Goal: Information Seeking & Learning: Find specific fact

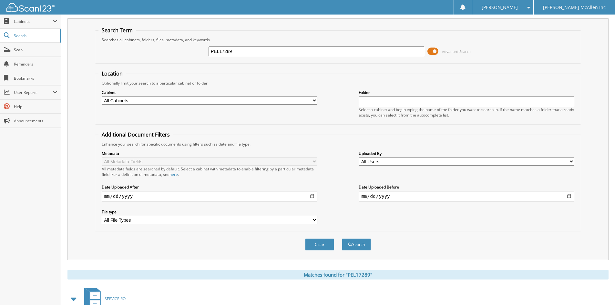
click at [248, 53] on input "PEL17289" at bounding box center [317, 51] width 216 height 10
type input "[US_VEHICLE_IDENTIFICATION_NUMBER]"
click at [352, 246] on button "Search" at bounding box center [356, 245] width 29 height 12
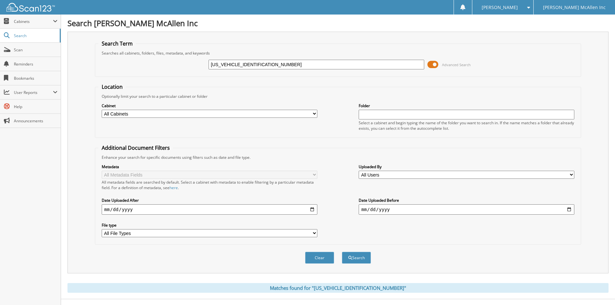
drag, startPoint x: 233, startPoint y: 66, endPoint x: 154, endPoint y: 72, distance: 79.4
click at [154, 72] on div "3FMCR9B65NRE09462 Advanced Search" at bounding box center [337, 64] width 479 height 17
type input "5NRE09462"
click at [342, 252] on button "Search" at bounding box center [356, 258] width 29 height 12
click at [213, 62] on input "5NRE09462" at bounding box center [317, 65] width 216 height 10
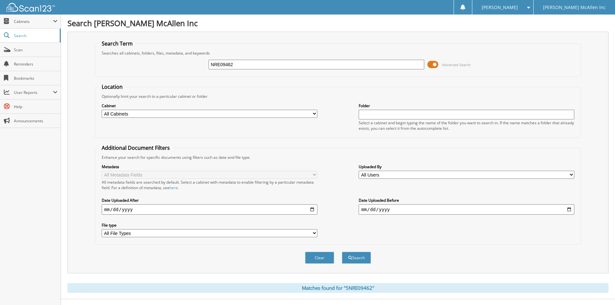
type input "NRE09462"
click at [342, 252] on button "Search" at bounding box center [356, 258] width 29 height 12
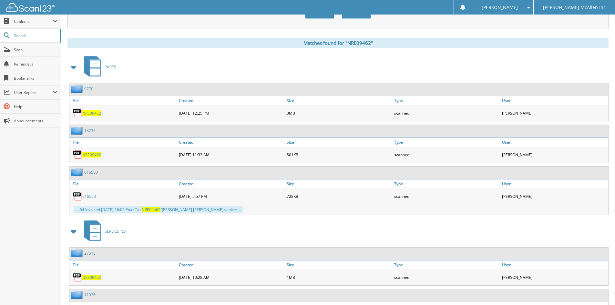
scroll to position [329, 0]
